Goal: Task Accomplishment & Management: Use online tool/utility

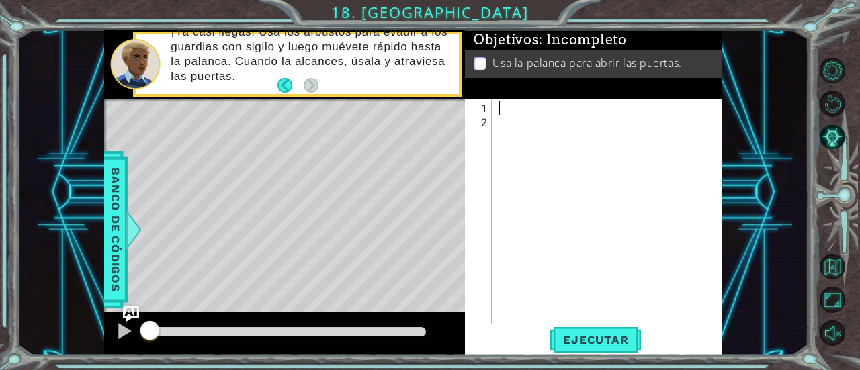
click at [509, 109] on div at bounding box center [611, 228] width 230 height 254
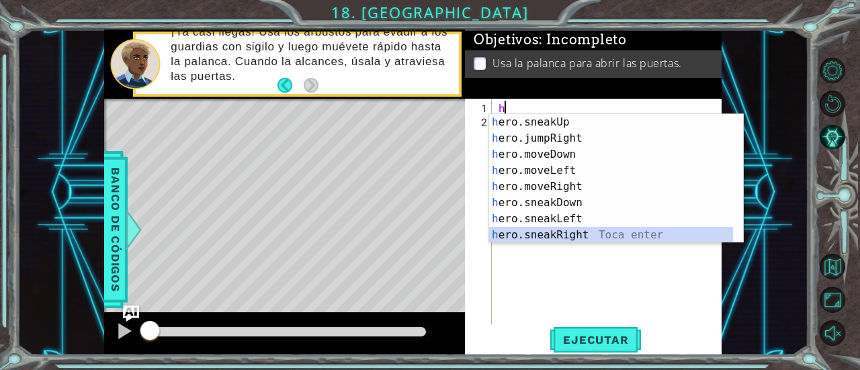
scroll to position [64, 0]
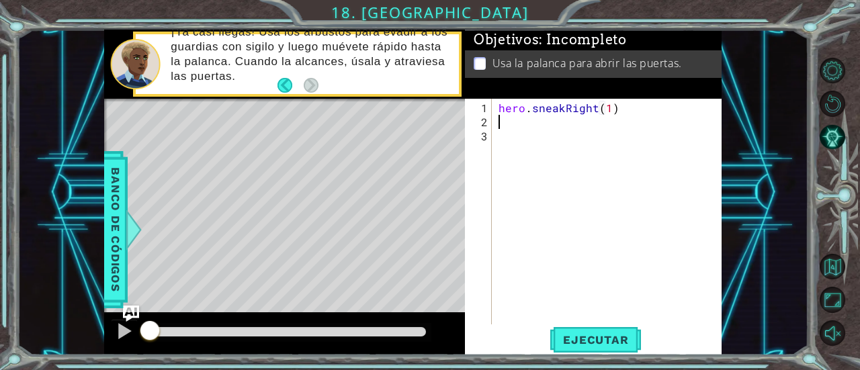
type textarea "hero.sneakRight(1)h"
type textarea "hero.sneakUp(2)"
type textarea "g"
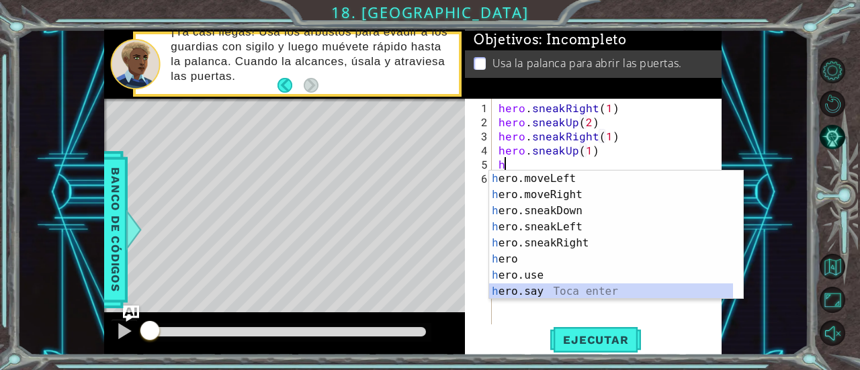
scroll to position [113, 0]
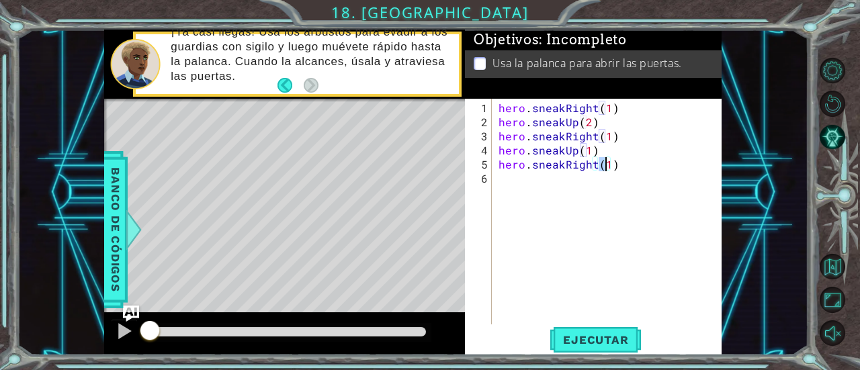
type textarea "hero.sneakRight(2)"
type textarea "hero.moveDown(hero.jumpDown()"
click at [580, 181] on div "hero . sneakRight ( 1 ) hero . sneakUp ( 2 ) hero . sneakRight ( 1 ) hero . sne…" at bounding box center [611, 228] width 230 height 254
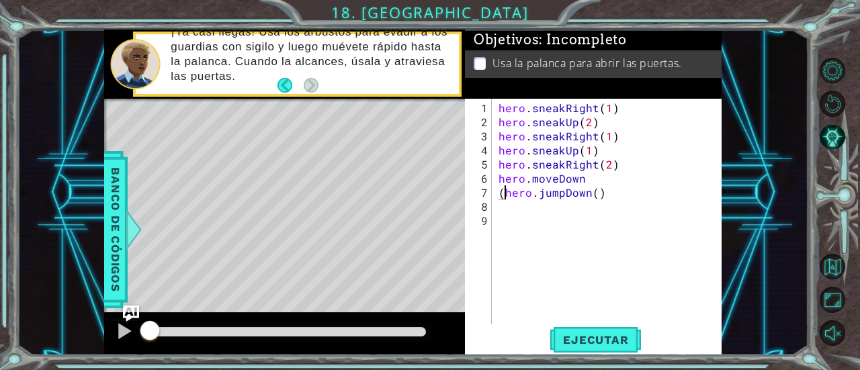
type textarea "hero.jumpDown()"
click at [509, 206] on div "hero . sneakRight ( 1 ) hero . sneakUp ( 2 ) hero . sneakRight ( 1 ) hero . sne…" at bounding box center [611, 228] width 230 height 254
click at [582, 342] on span "Ejecutar" at bounding box center [595, 339] width 92 height 13
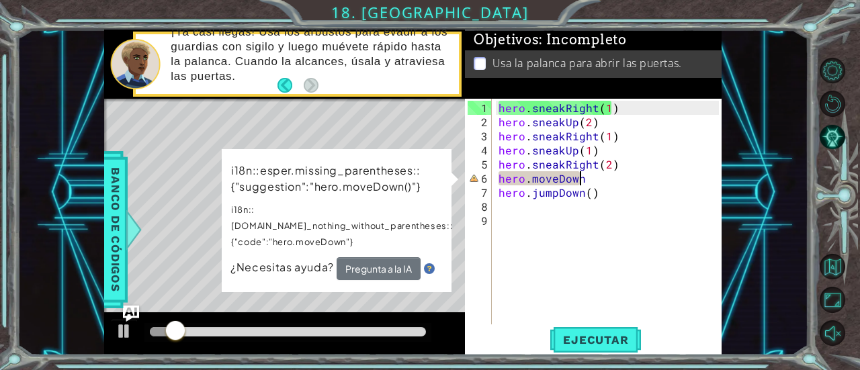
click at [584, 182] on div "hero . sneakRight ( 1 ) hero . sneakUp ( 2 ) hero . sneakRight ( 1 ) hero . sne…" at bounding box center [611, 228] width 230 height 254
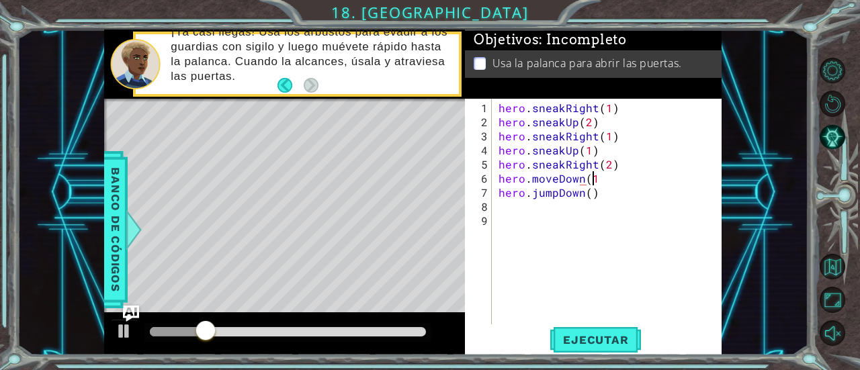
scroll to position [0, 6]
click at [575, 349] on button "Ejecutar" at bounding box center [595, 340] width 92 height 26
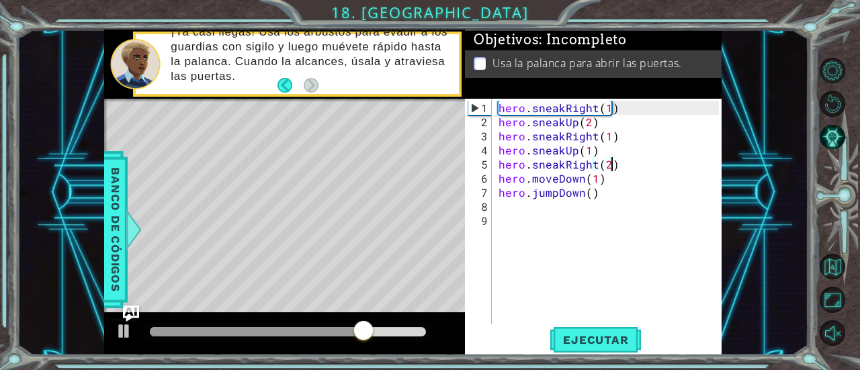
click at [612, 165] on div "hero . sneakRight ( 1 ) hero . sneakUp ( 2 ) hero . sneakRight ( 1 ) hero . sne…" at bounding box center [611, 228] width 230 height 254
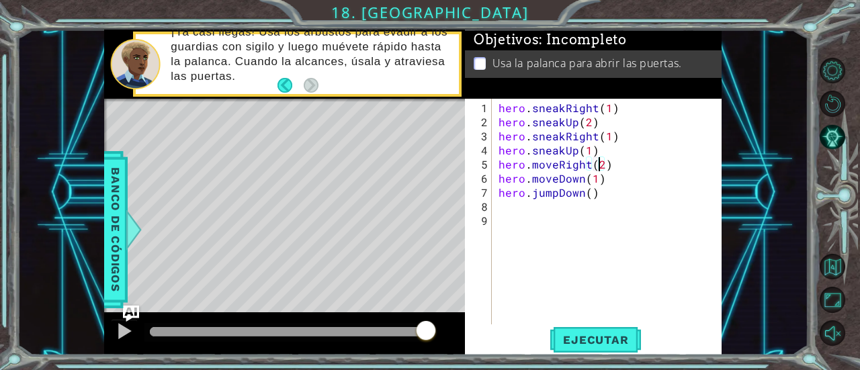
scroll to position [0, 7]
type textarea "hero.moveRight(2)"
click at [570, 332] on button "Ejecutar" at bounding box center [595, 340] width 92 height 26
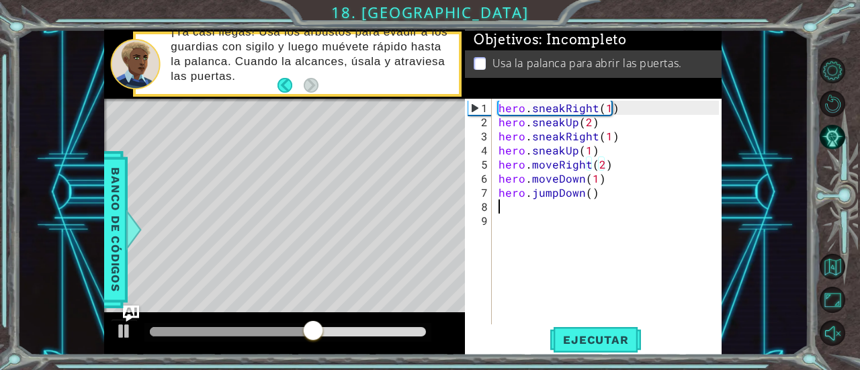
click at [544, 205] on div "hero . sneakRight ( 1 ) hero . sneakUp ( 2 ) hero . sneakRight ( 1 ) hero . sne…" at bounding box center [611, 228] width 230 height 254
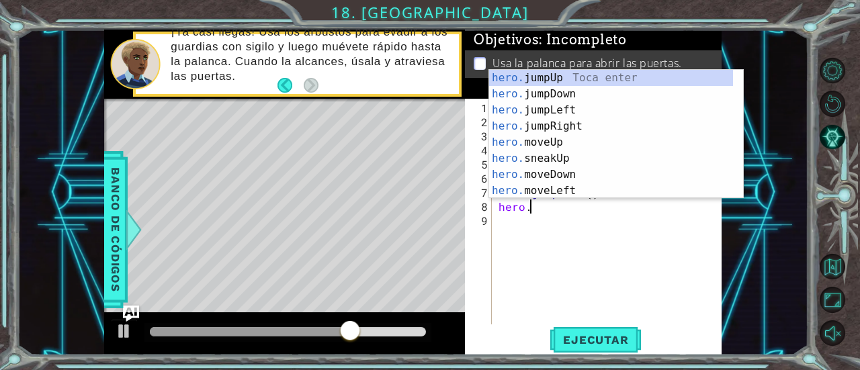
scroll to position [0, 2]
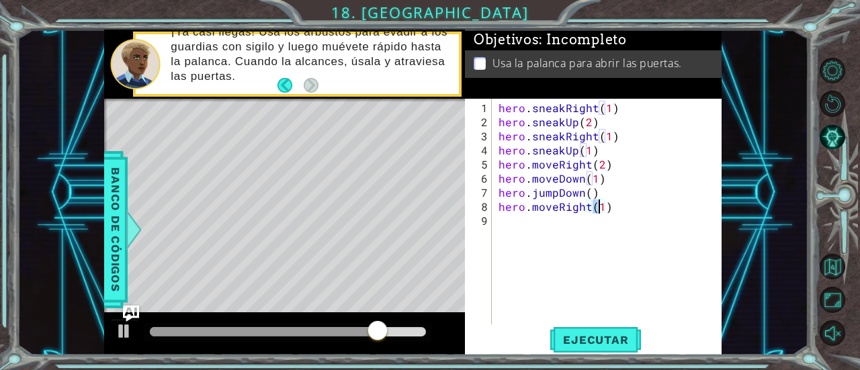
type textarea "hero.moveRight(2)"
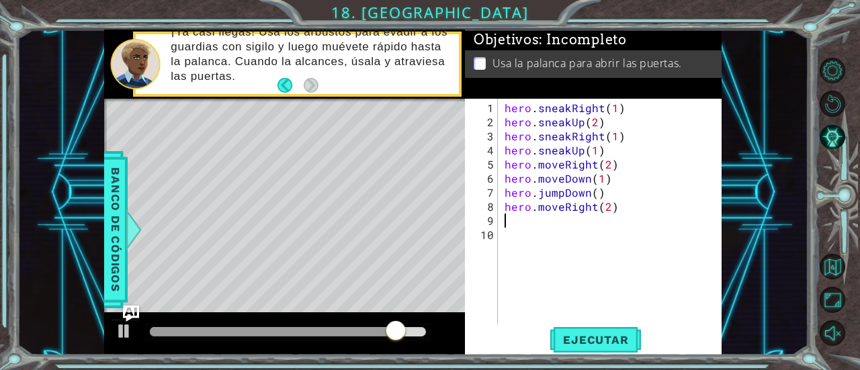
type textarea "h"
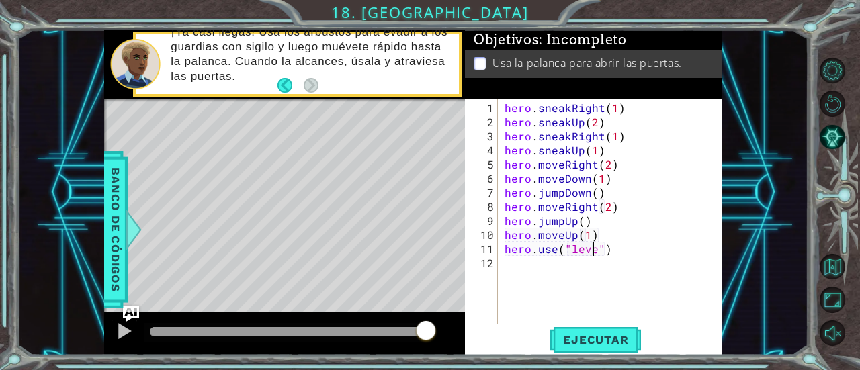
scroll to position [0, 7]
type textarea "hero.use("lever")"
click at [620, 346] on span "Ejecutar" at bounding box center [595, 339] width 92 height 13
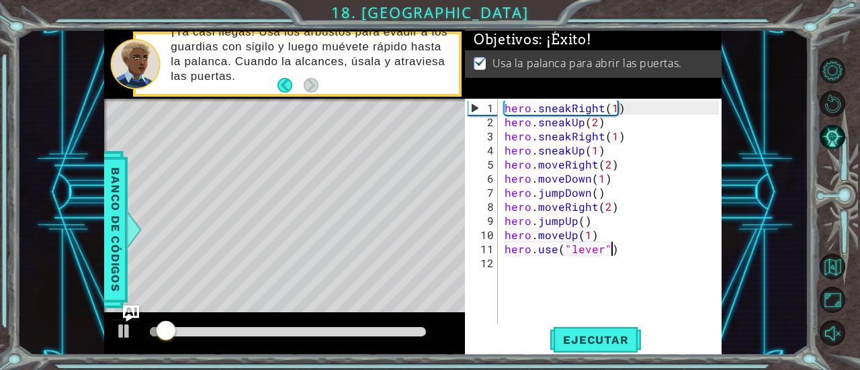
click at [628, 250] on div "hero . sneakRight ( 1 ) hero . sneakUp ( 2 ) hero . sneakRight ( 1 ) hero . sne…" at bounding box center [614, 228] width 224 height 254
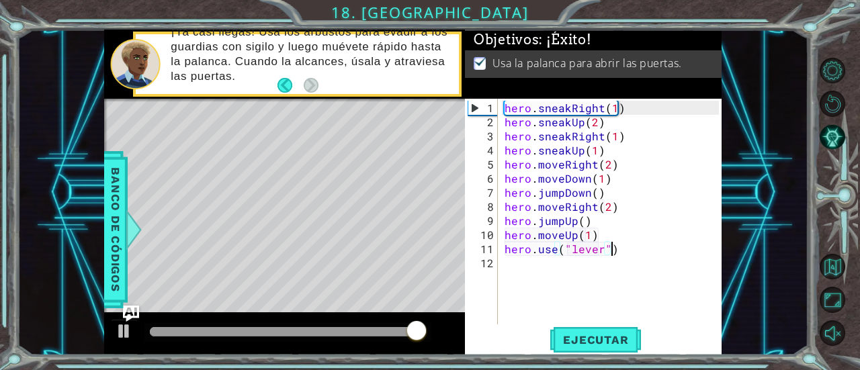
scroll to position [0, 0]
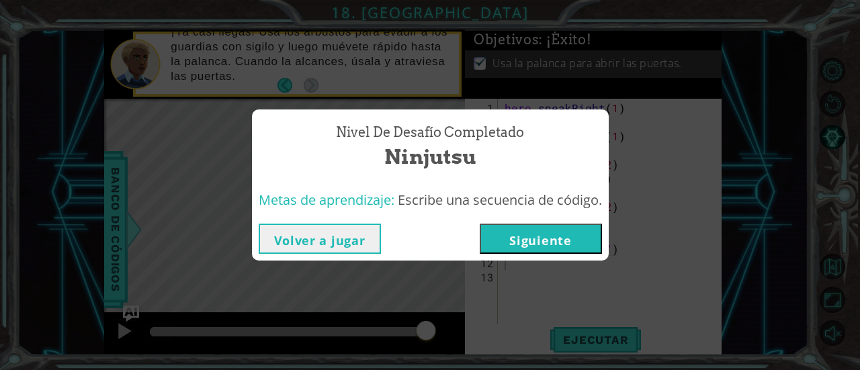
click at [530, 239] on button "Siguiente" at bounding box center [540, 239] width 122 height 30
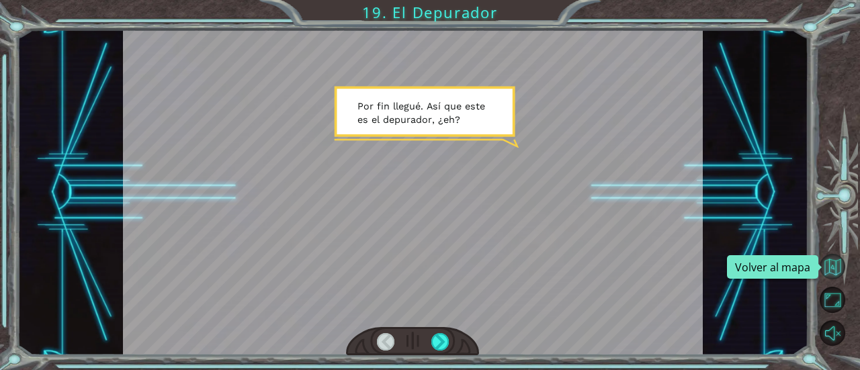
click at [829, 257] on button "Volver al mapa" at bounding box center [832, 267] width 26 height 26
